Goal: Information Seeking & Learning: Learn about a topic

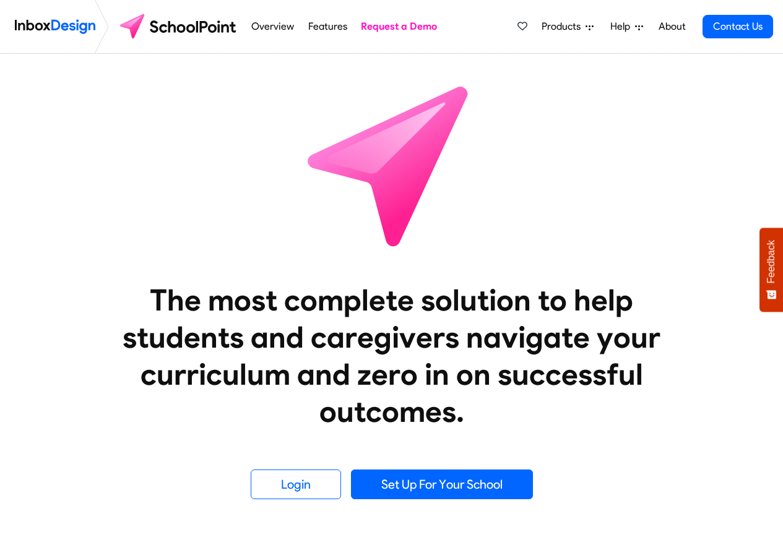
click at [556, 27] on span "Products" at bounding box center [564, 26] width 44 height 15
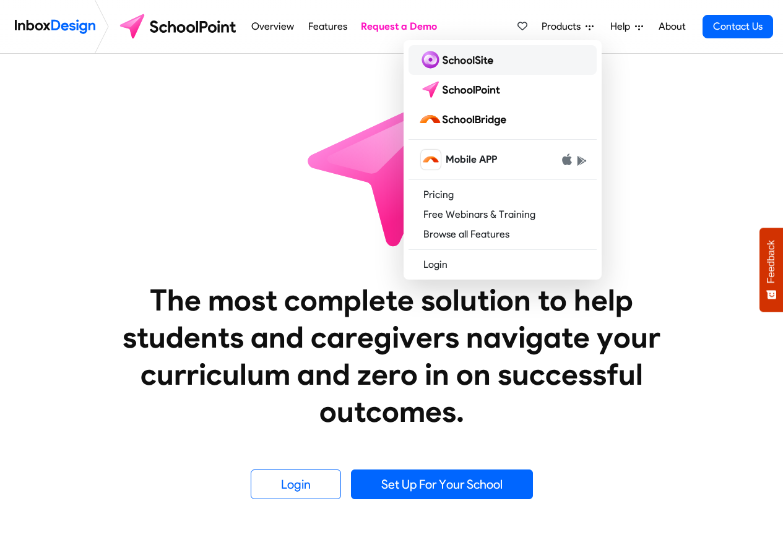
click at [456, 61] on img at bounding box center [458, 60] width 80 height 20
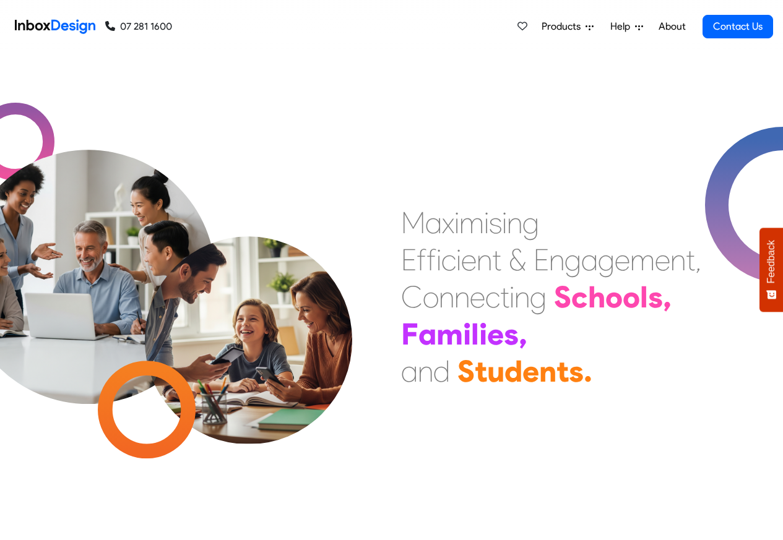
click at [564, 28] on span "Products" at bounding box center [564, 26] width 44 height 15
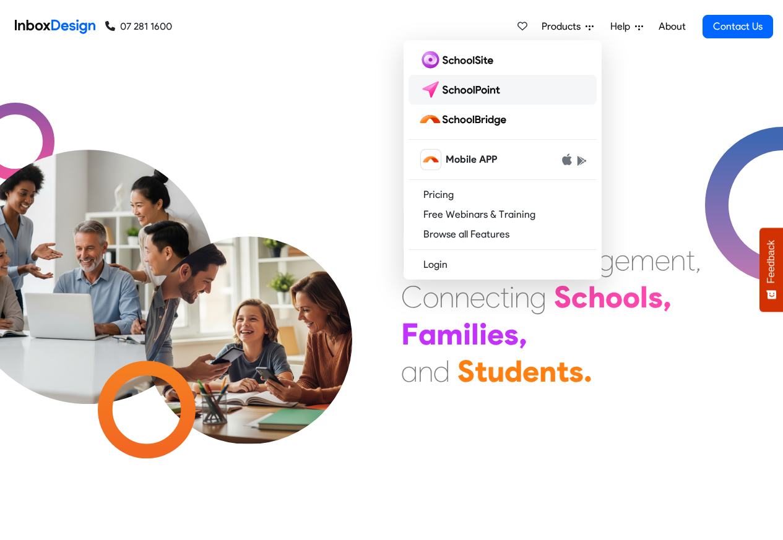
click at [456, 89] on img at bounding box center [461, 90] width 87 height 20
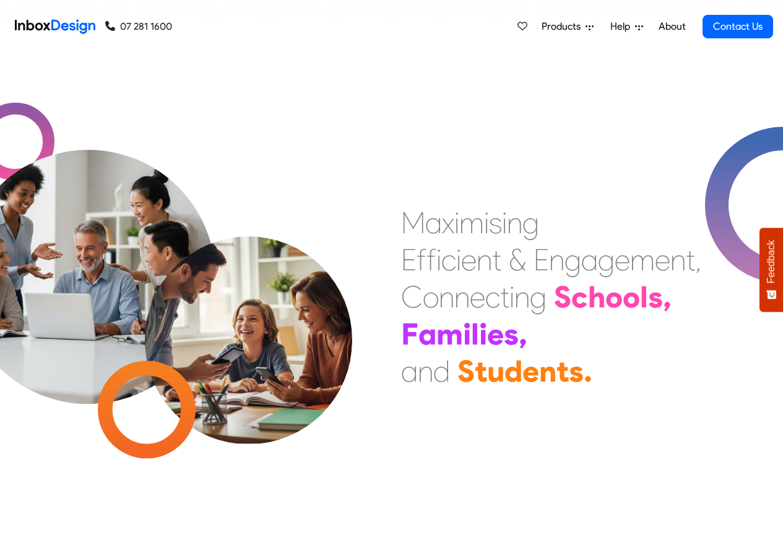
click at [622, 28] on span "Help" at bounding box center [622, 26] width 25 height 15
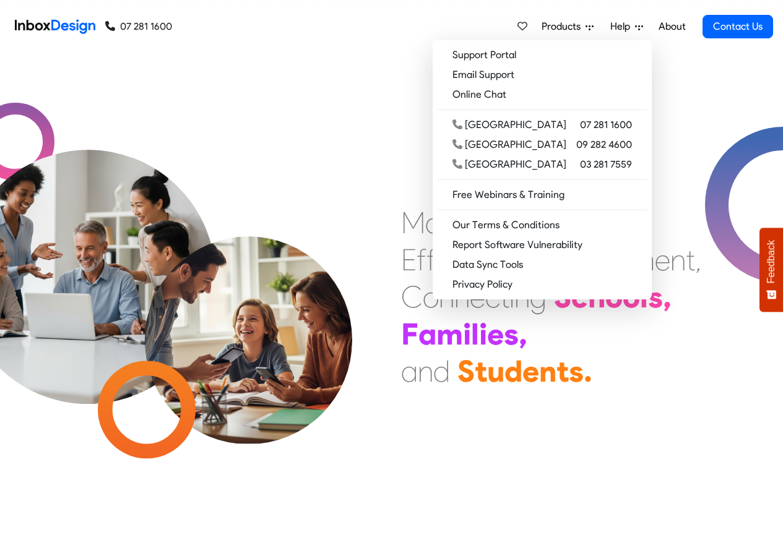
click at [641, 27] on icon at bounding box center [639, 27] width 8 height 8
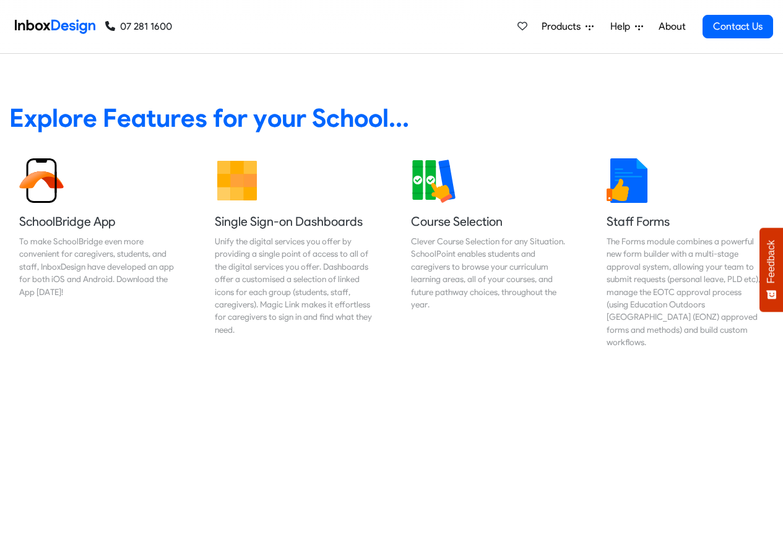
scroll to position [520, 0]
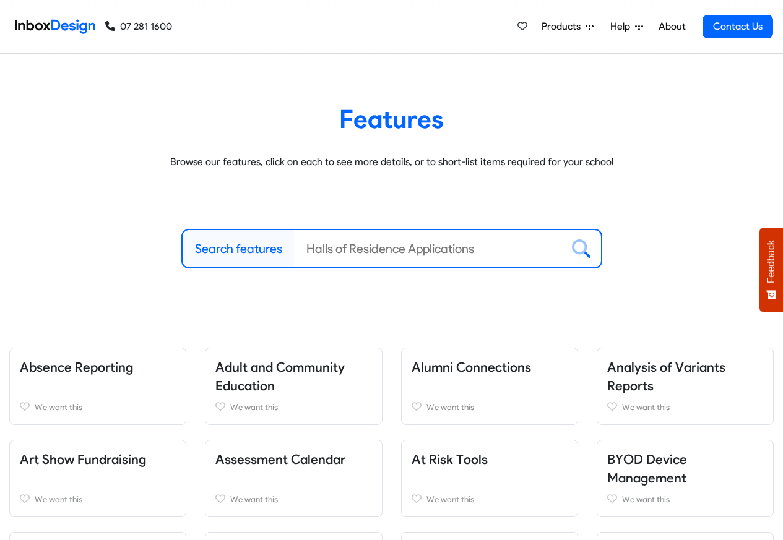
click at [246, 251] on label "Search features" at bounding box center [238, 249] width 87 height 19
click at [294, 251] on input "Search features" at bounding box center [428, 248] width 268 height 37
paste input "westland"
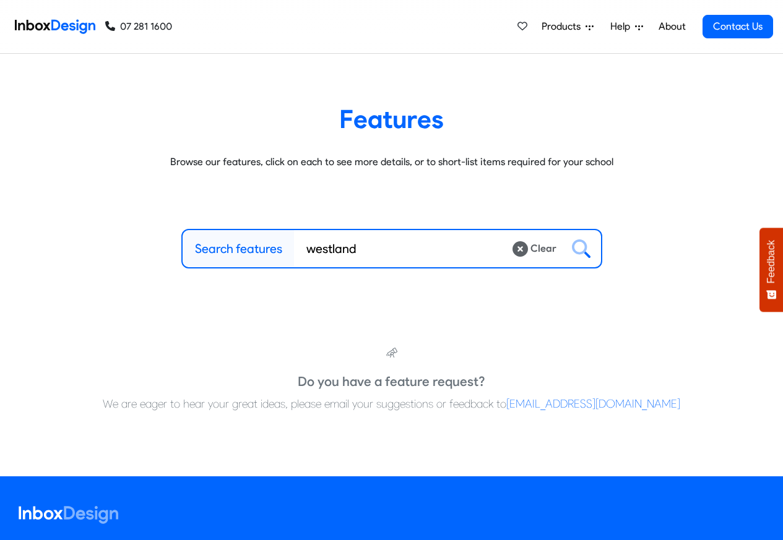
type input "westland"
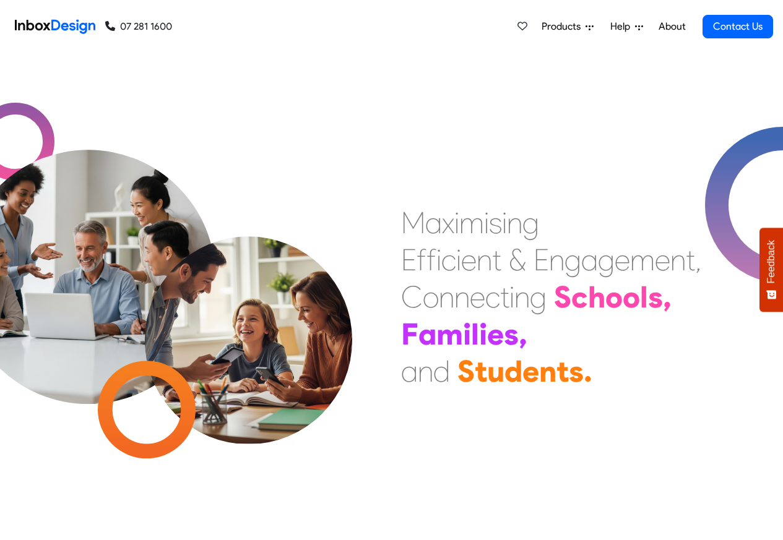
click at [561, 28] on span "Products" at bounding box center [564, 26] width 44 height 15
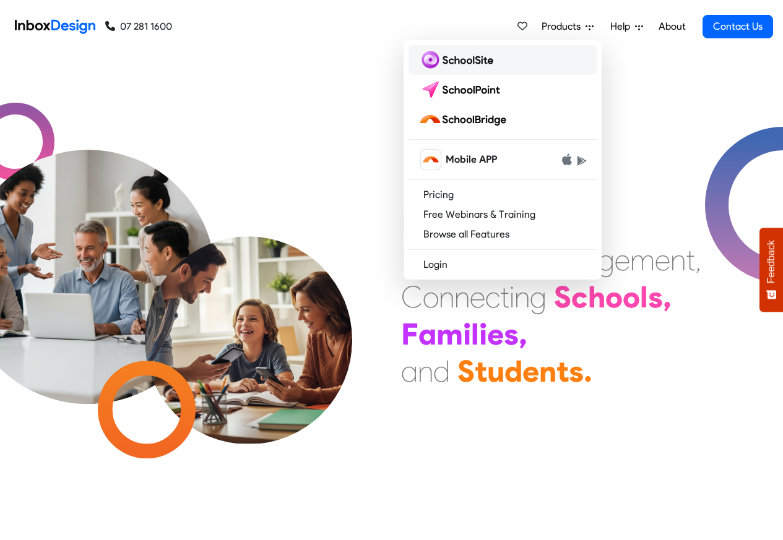
click at [458, 59] on img at bounding box center [458, 60] width 80 height 20
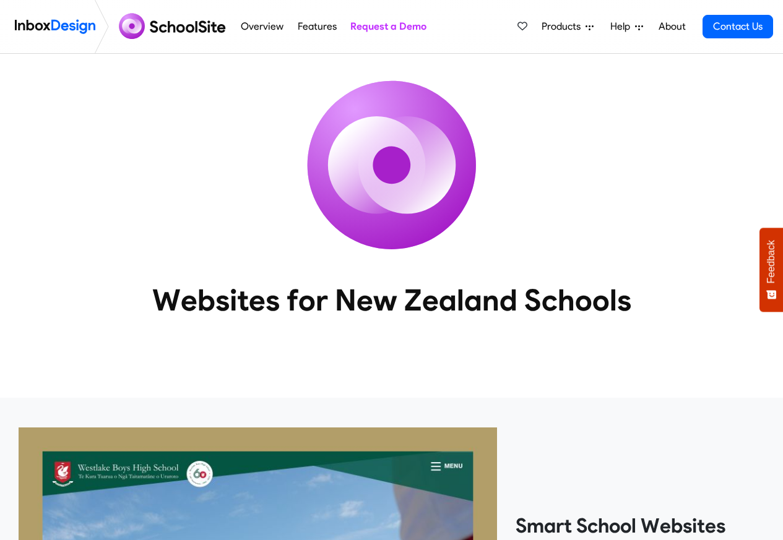
scroll to position [1066, 0]
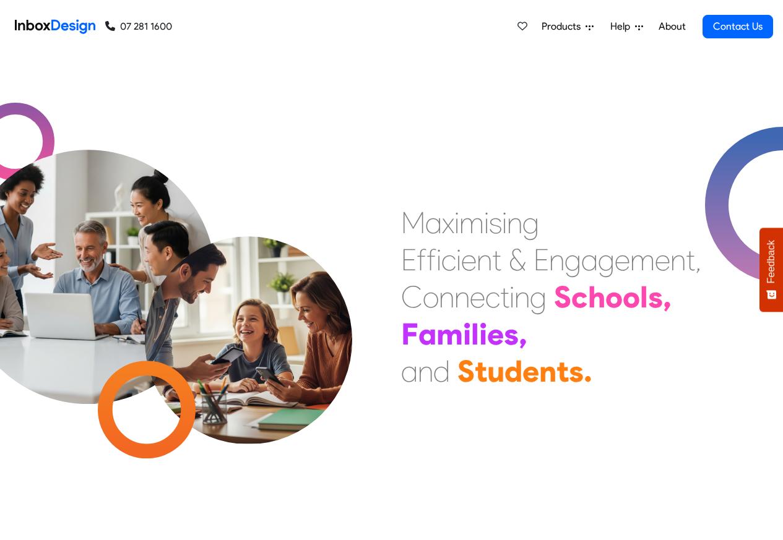
click at [643, 27] on icon at bounding box center [639, 27] width 8 height 8
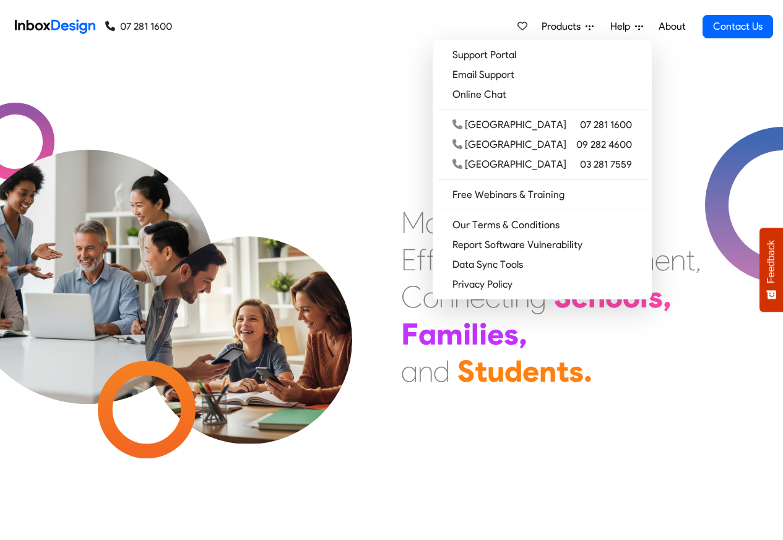
click at [661, 27] on link "About" at bounding box center [672, 26] width 34 height 25
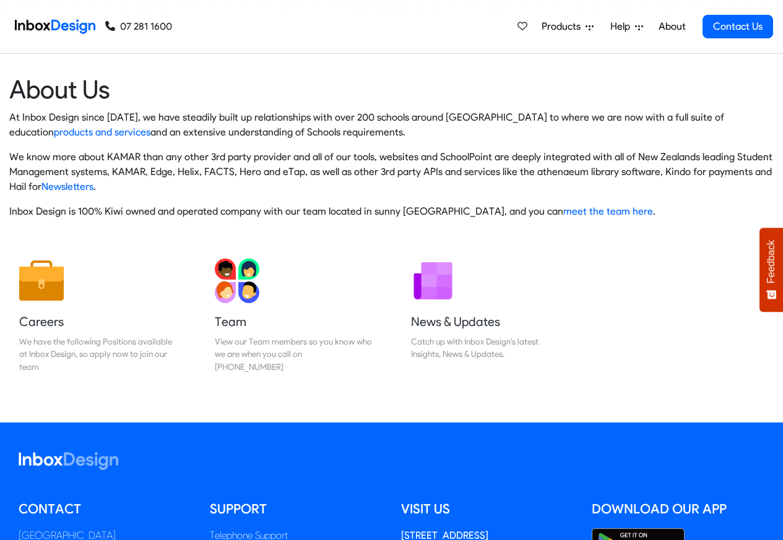
click at [723, 143] on div "At Inbox Design since [DATE], we have steadily built up relationships with over…" at bounding box center [391, 164] width 764 height 109
click at [527, 27] on icon at bounding box center [522, 26] width 10 height 10
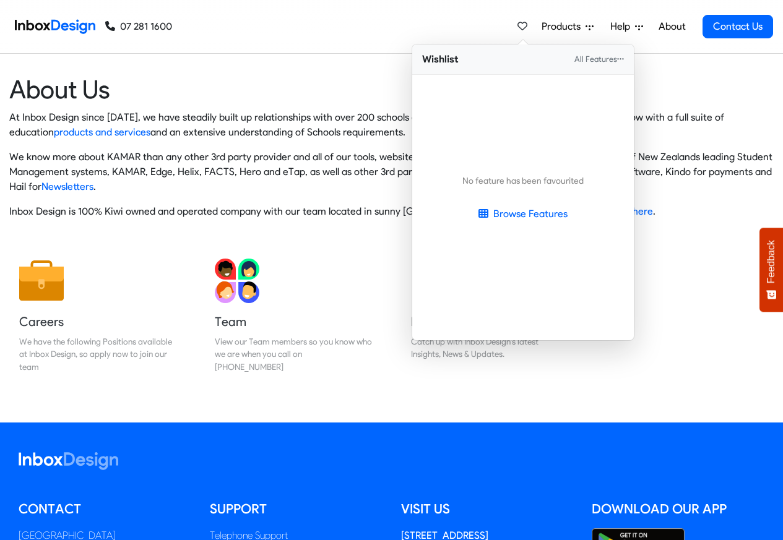
click at [555, 28] on span "Products" at bounding box center [564, 26] width 44 height 15
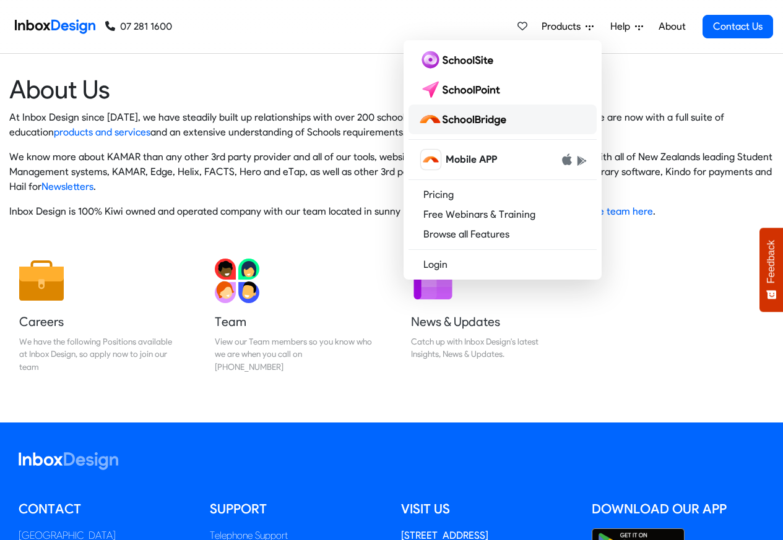
click at [462, 119] on img at bounding box center [464, 120] width 93 height 20
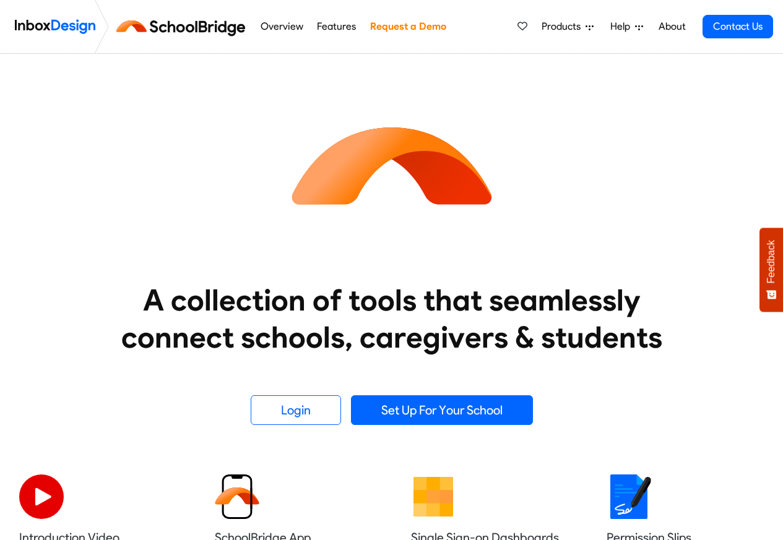
click at [279, 27] on link "Overview" at bounding box center [282, 26] width 50 height 25
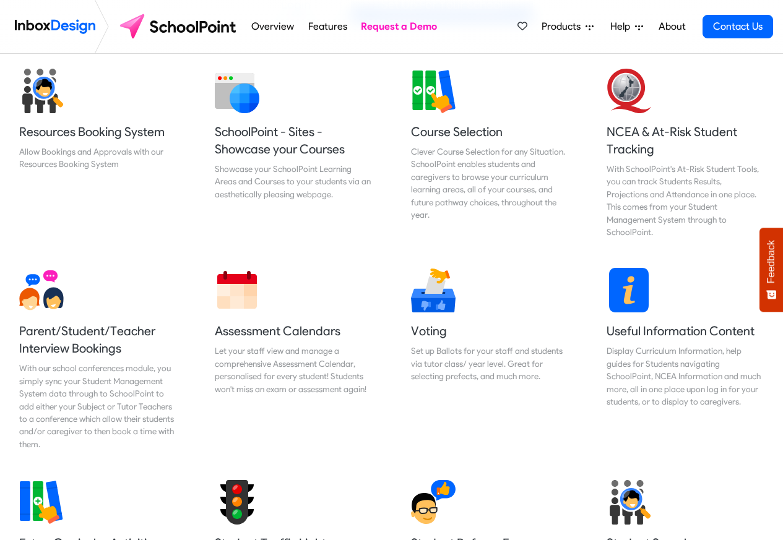
scroll to position [520, 0]
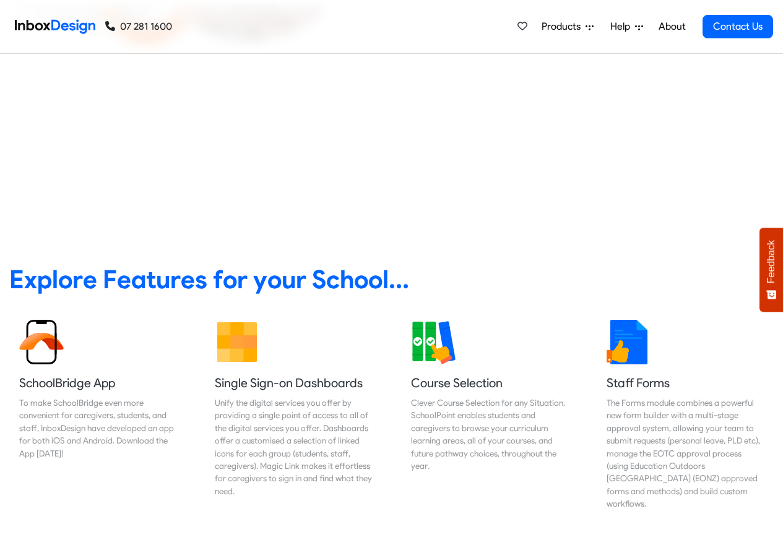
scroll to position [446, 0]
